Goal: Check status: Check status

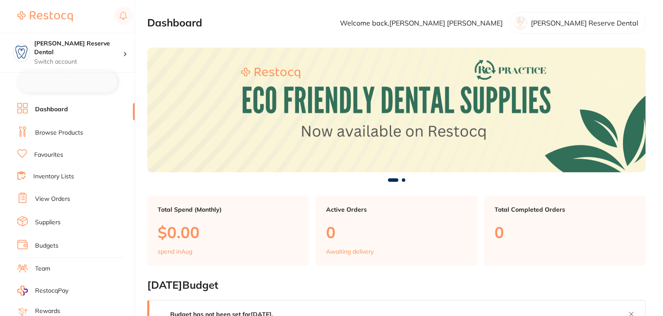
checkbox input "false"
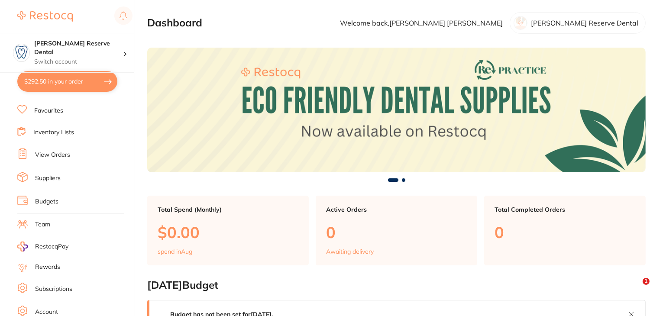
click at [64, 287] on link "Subscriptions" at bounding box center [53, 289] width 37 height 9
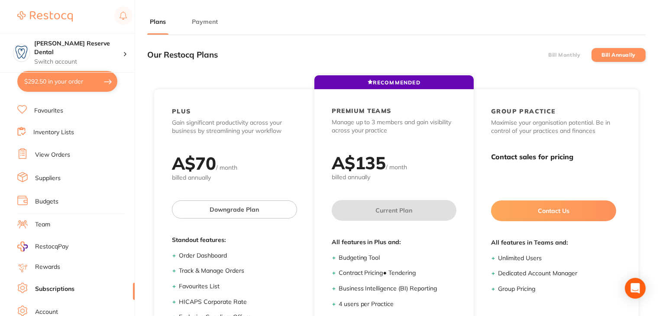
drag, startPoint x: 207, startPoint y: 19, endPoint x: 140, endPoint y: 82, distance: 91.6
click at [208, 19] on button "Payment" at bounding box center [204, 22] width 31 height 8
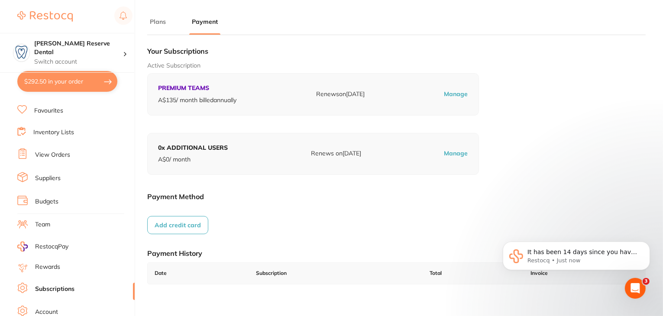
click at [45, 309] on link "Account" at bounding box center [46, 312] width 23 height 9
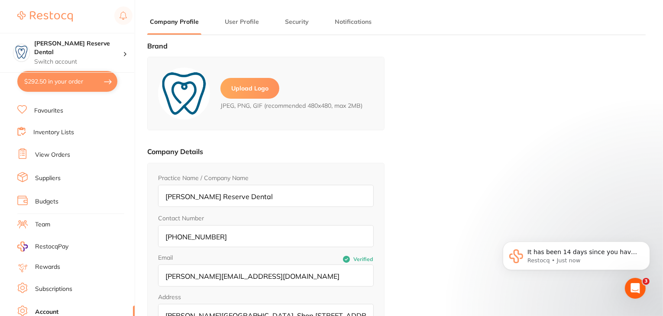
type input "Daina"
type input "Anderson"
type input "daina@lrdent.com.au"
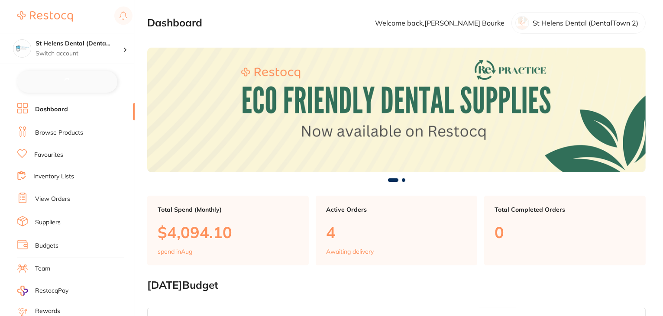
checkbox input "false"
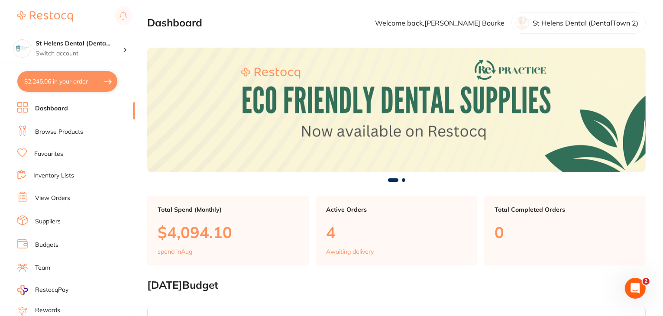
click at [58, 153] on link "Favourites" at bounding box center [48, 154] width 29 height 9
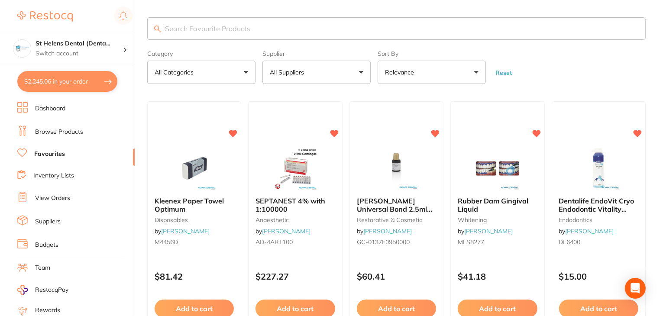
click at [301, 77] on button "All Suppliers" at bounding box center [316, 72] width 108 height 23
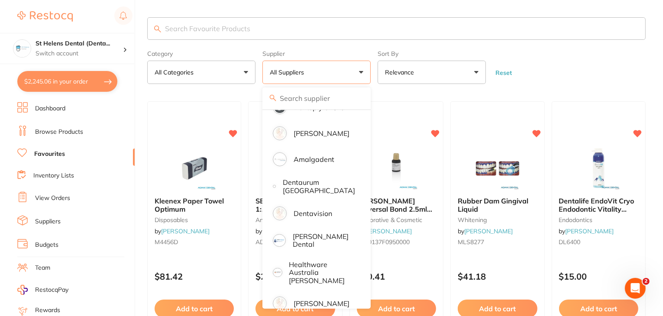
scroll to position [87, 0]
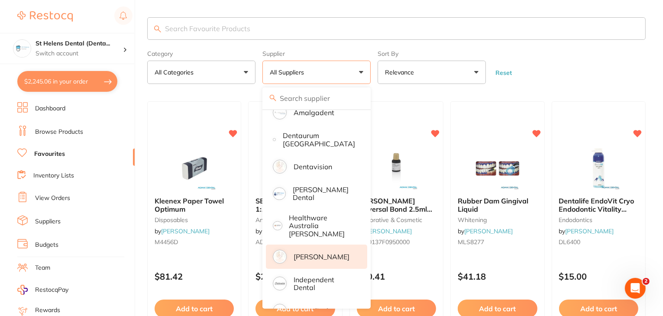
click at [305, 253] on p "[PERSON_NAME]" at bounding box center [321, 257] width 56 height 8
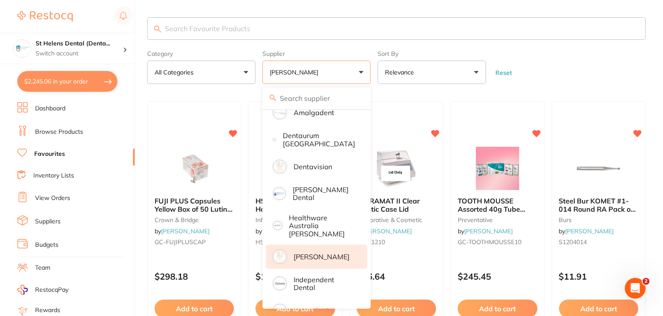
scroll to position [0, 0]
click at [517, 45] on section "Category All Categories All Categories burs crown & bridge finishing & polishin…" at bounding box center [396, 50] width 498 height 67
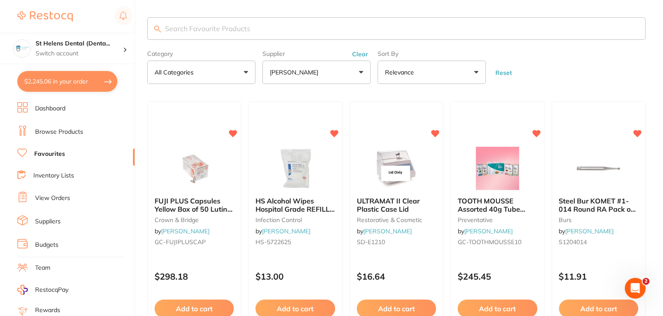
click at [219, 31] on input "search" at bounding box center [396, 28] width 498 height 23
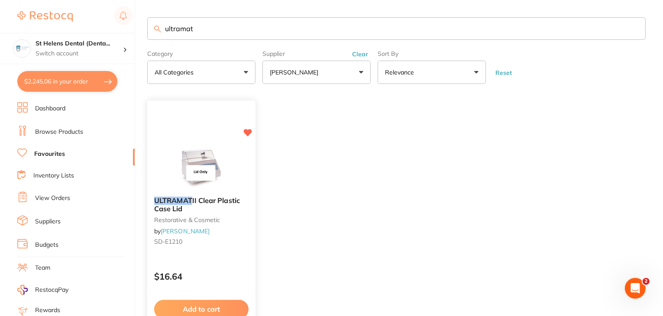
click at [212, 255] on div "ULTRAMAT II Clear Plastic Case Lid restorative & cosmetic by Henry Schein Halas…" at bounding box center [201, 223] width 108 height 66
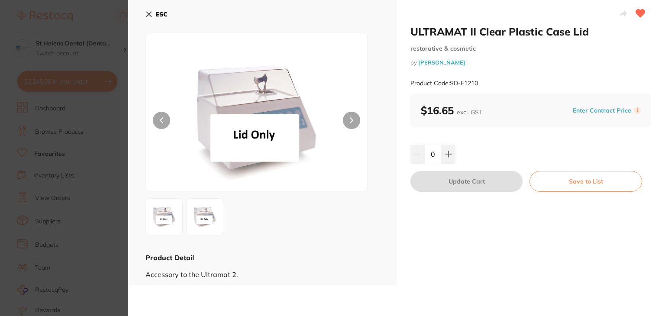
click at [351, 123] on icon at bounding box center [351, 120] width 3 height 6
click at [147, 14] on icon at bounding box center [148, 14] width 7 height 7
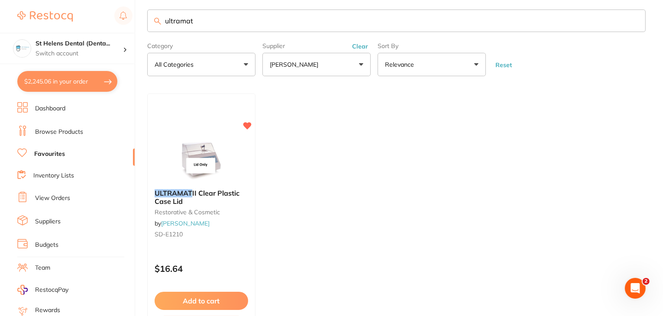
drag, startPoint x: 212, startPoint y: 21, endPoint x: 154, endPoint y: 21, distance: 57.6
click at [154, 21] on div "ultramat" at bounding box center [396, 21] width 498 height 23
type input "sdi"
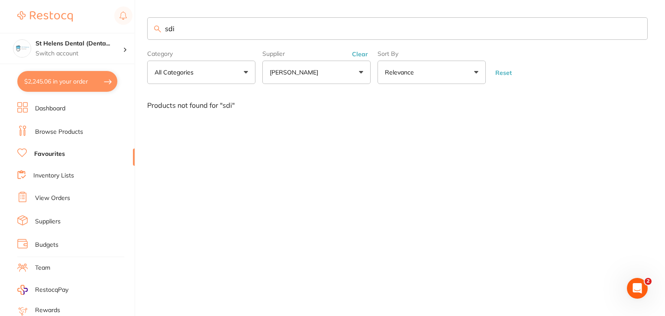
drag, startPoint x: 208, startPoint y: 29, endPoint x: 164, endPoint y: 27, distance: 43.3
click at [164, 27] on input "sdi" at bounding box center [397, 28] width 500 height 23
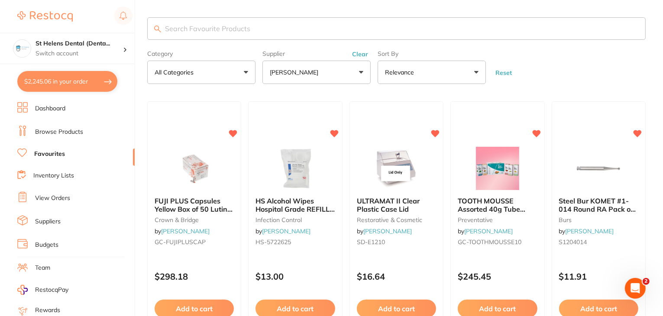
click at [508, 77] on form "Category All Categories All Categories burs crown & bridge finishing & polishin…" at bounding box center [396, 65] width 498 height 37
click at [503, 74] on button "Reset" at bounding box center [504, 73] width 22 height 8
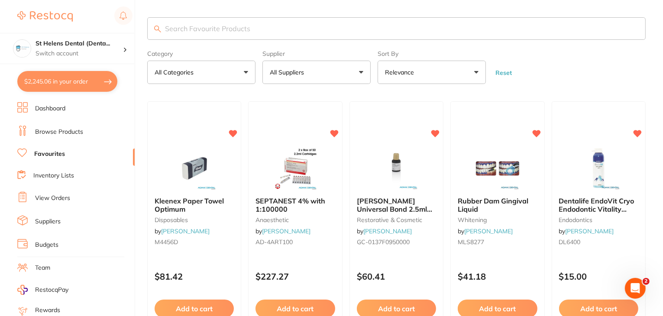
click at [223, 28] on input "search" at bounding box center [396, 28] width 498 height 23
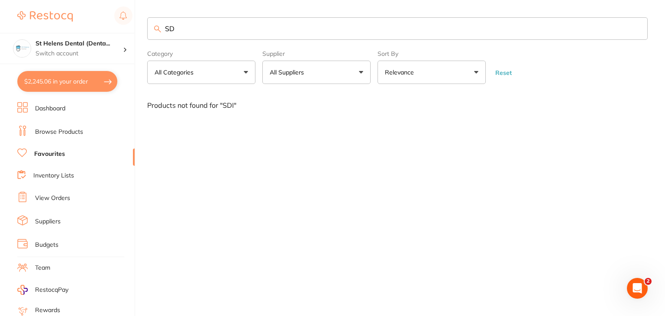
type input "S"
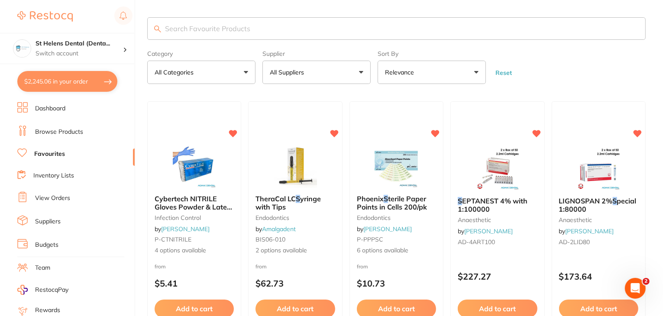
click at [339, 71] on button "All Suppliers" at bounding box center [316, 72] width 108 height 23
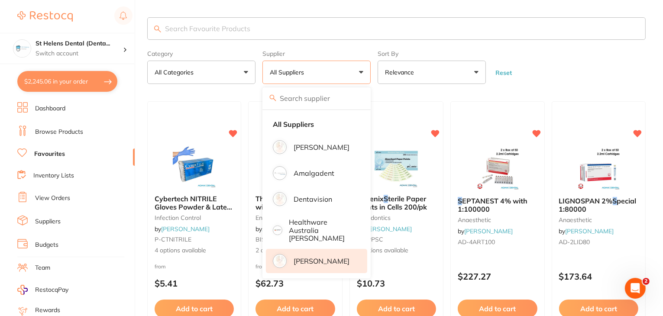
click at [305, 257] on p "Henry Schein Halas" at bounding box center [321, 261] width 56 height 8
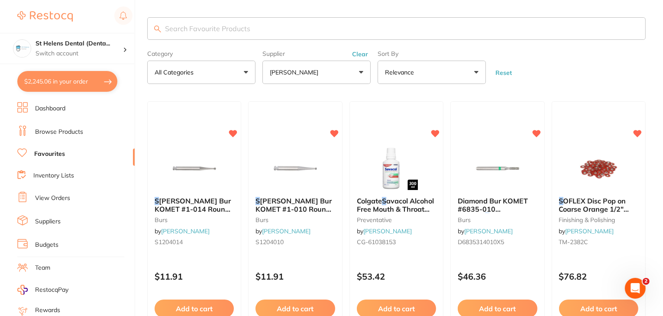
click at [48, 194] on link "View Orders" at bounding box center [52, 198] width 35 height 9
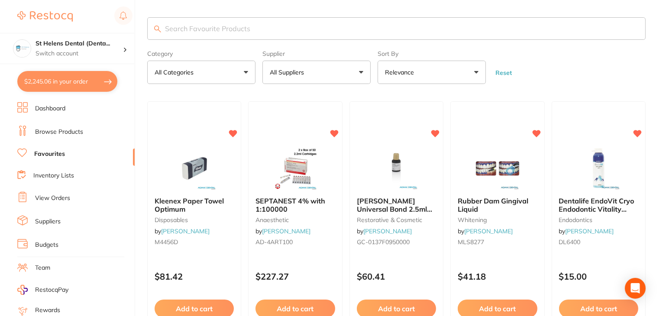
click at [314, 75] on button "All Suppliers" at bounding box center [316, 72] width 108 height 23
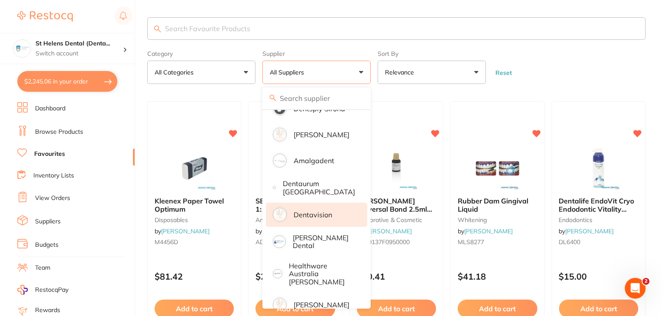
scroll to position [100, 0]
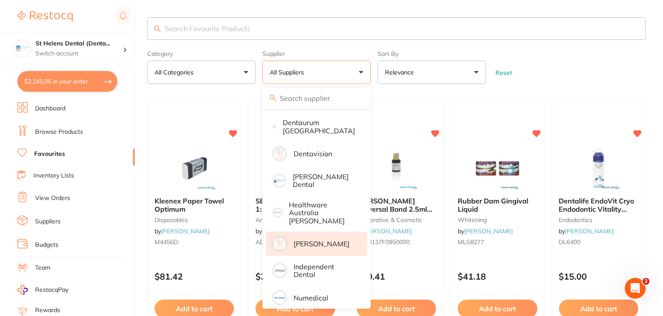
click at [308, 240] on p "Henry Schein Halas" at bounding box center [321, 244] width 56 height 8
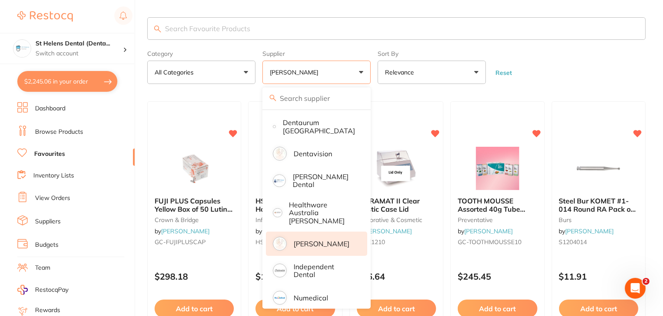
scroll to position [0, 0]
click at [480, 47] on div "Sort By Relevance Highest Price Lowest Price On Sale Relevance Clear" at bounding box center [431, 65] width 108 height 37
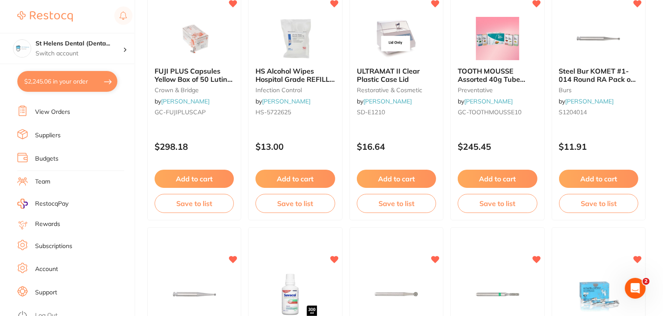
scroll to position [87, 0]
click at [46, 310] on link "Log Out" at bounding box center [46, 314] width 23 height 9
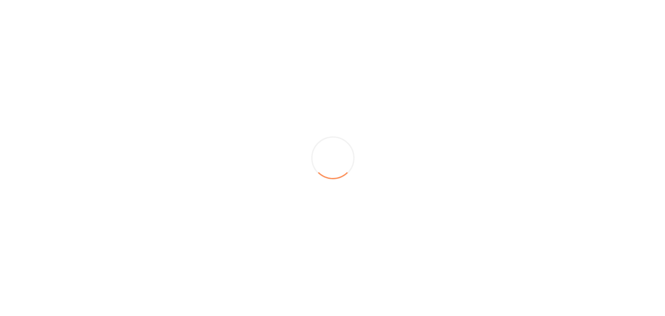
scroll to position [0, 0]
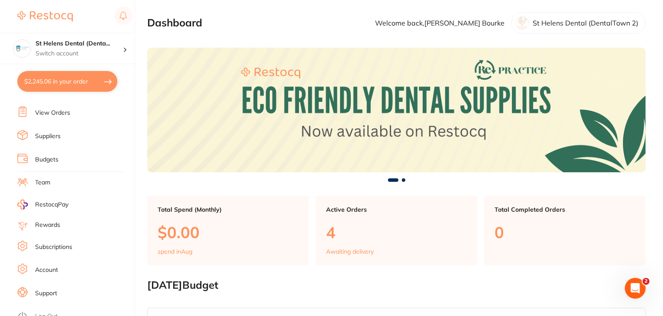
scroll to position [87, 0]
click at [36, 310] on link "Log Out" at bounding box center [46, 314] width 23 height 9
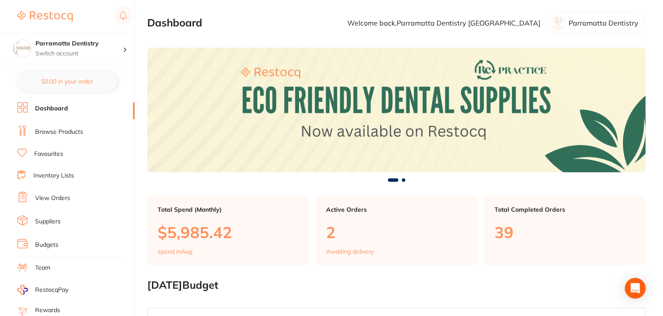
click at [57, 194] on link "View Orders" at bounding box center [52, 198] width 35 height 9
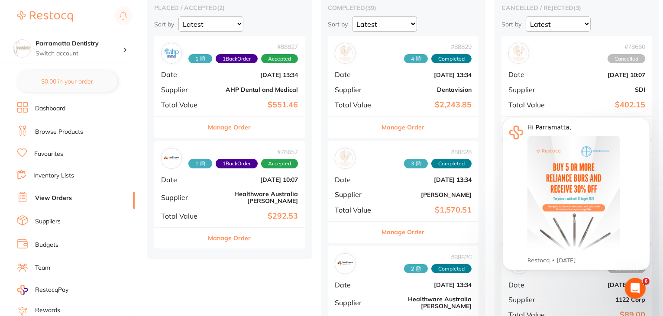
scroll to position [87, 0]
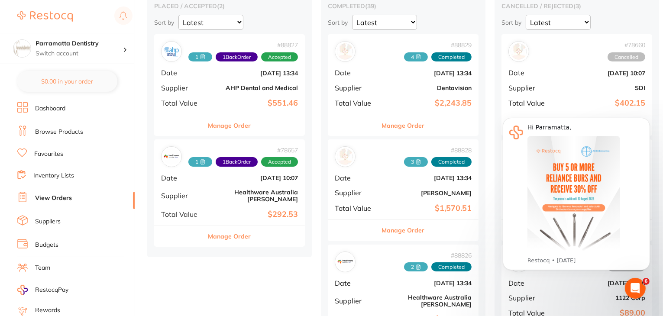
click at [239, 231] on button "Manage Order" at bounding box center [229, 236] width 43 height 21
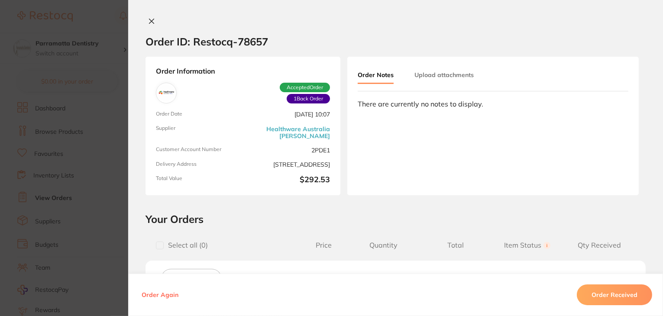
click at [149, 23] on icon at bounding box center [151, 21] width 7 height 7
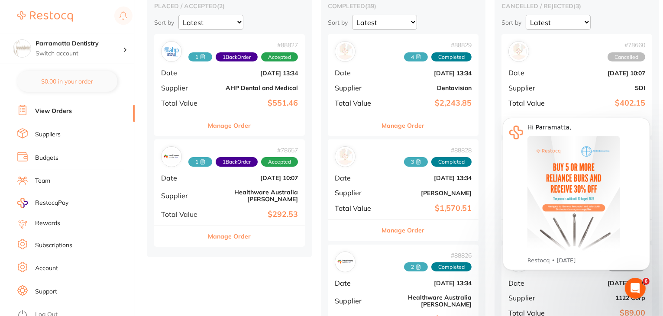
click at [280, 151] on span "# 78657" at bounding box center [243, 150] width 110 height 7
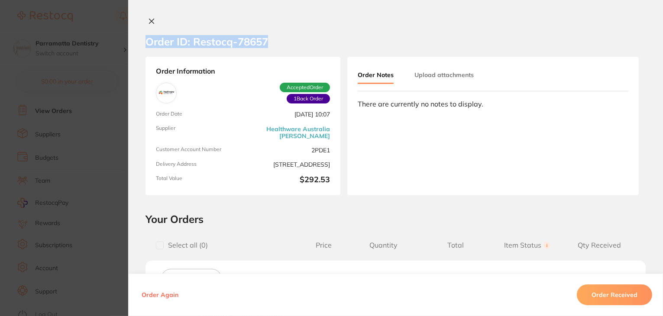
drag, startPoint x: 281, startPoint y: 39, endPoint x: 130, endPoint y: 42, distance: 150.7
click at [130, 42] on section "Order ID: Restocq- 78657" at bounding box center [395, 41] width 535 height 30
copy h2 "Order ID: Restocq- 78657"
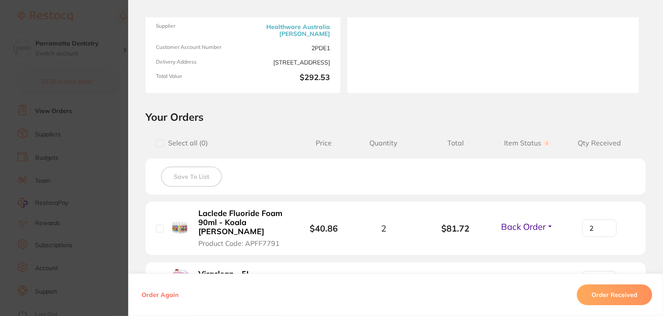
scroll to position [173, 0]
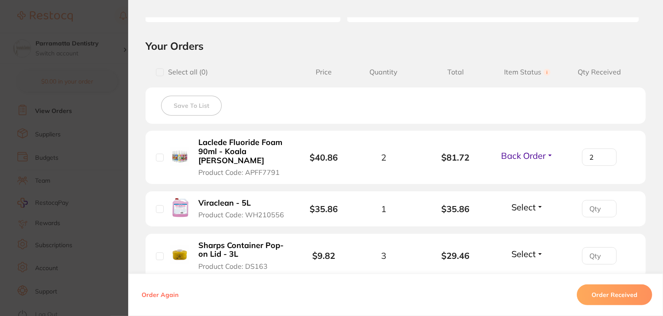
drag, startPoint x: 196, startPoint y: 139, endPoint x: 267, endPoint y: 139, distance: 70.6
click at [267, 139] on b "Laclede Fluoride Foam 90ml - Koala Berry" at bounding box center [241, 151] width 86 height 27
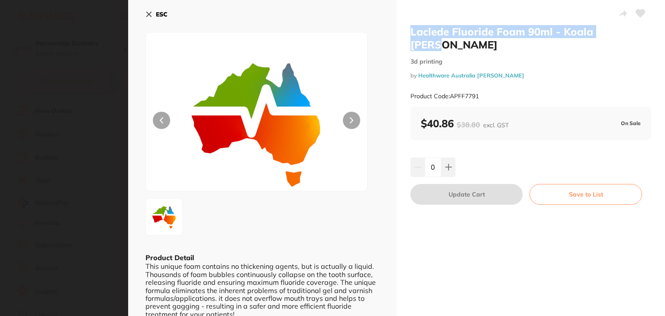
scroll to position [0, 0]
drag, startPoint x: 406, startPoint y: 29, endPoint x: 626, endPoint y: 31, distance: 219.9
click at [626, 31] on div "Laclede Fluoride Foam 90ml - Koala Berry 3d printing by Healthware Australia Ri…" at bounding box center [531, 262] width 268 height 524
copy h2 "Laclede Fluoride Foam 90ml - Koala Berry"
click at [150, 15] on icon at bounding box center [148, 14] width 7 height 7
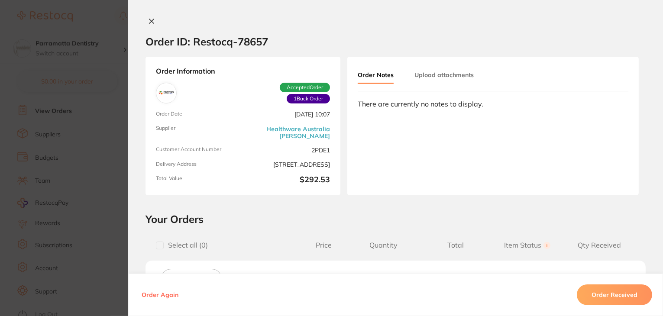
click at [151, 18] on icon at bounding box center [151, 21] width 7 height 7
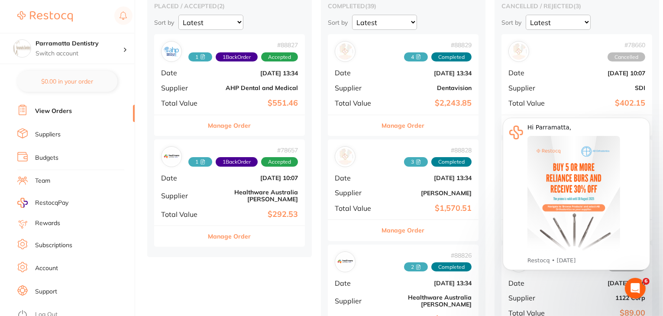
click at [211, 229] on button "Manage Order" at bounding box center [229, 236] width 43 height 21
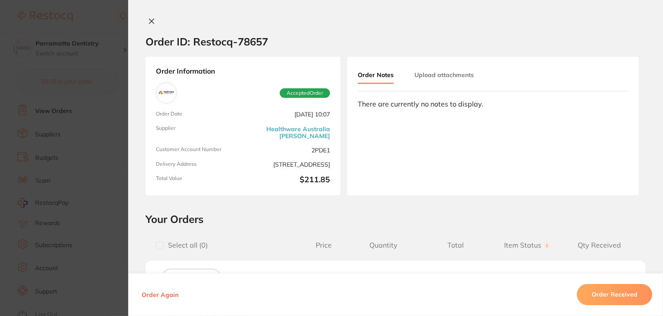
click at [149, 20] on icon at bounding box center [151, 21] width 7 height 7
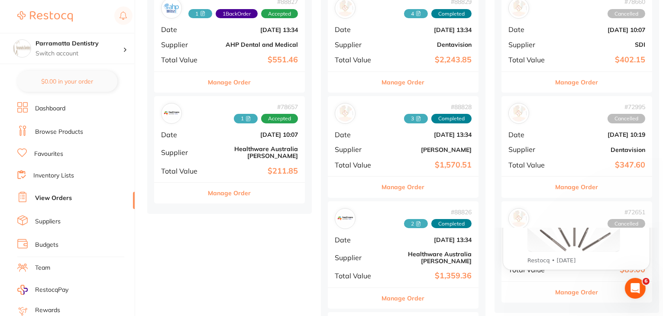
click at [224, 183] on button "Manage Order" at bounding box center [229, 193] width 43 height 21
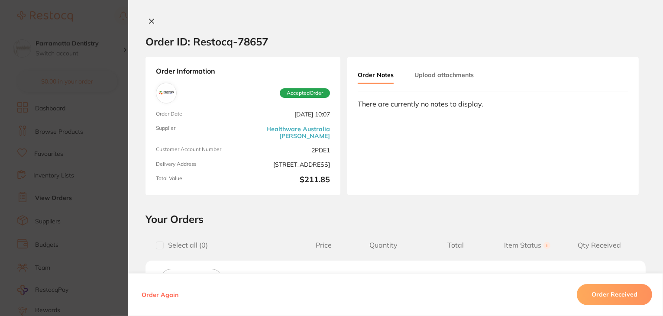
click at [152, 21] on icon at bounding box center [151, 21] width 7 height 7
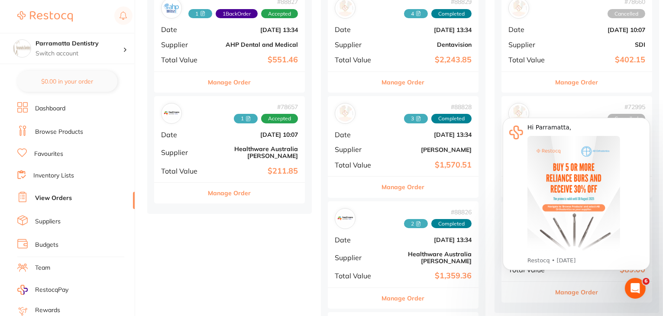
click at [224, 190] on button "Manage Order" at bounding box center [229, 193] width 43 height 21
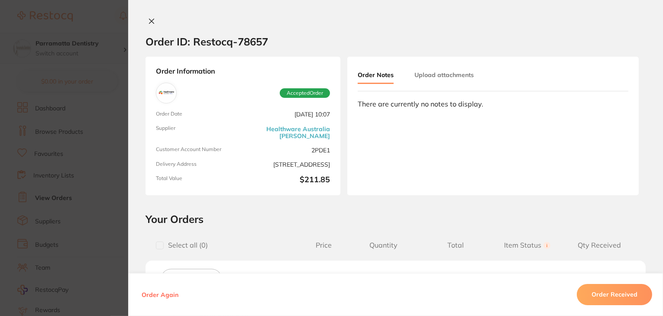
drag, startPoint x: 149, startPoint y: 20, endPoint x: 116, endPoint y: 53, distance: 46.5
click at [149, 20] on icon at bounding box center [151, 21] width 7 height 7
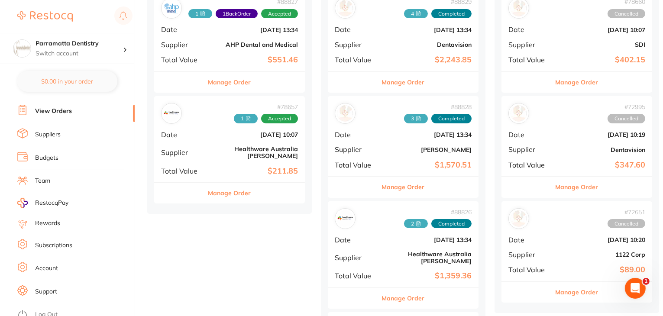
click at [45, 310] on link "Log Out" at bounding box center [46, 314] width 23 height 9
